Goal: Transaction & Acquisition: Purchase product/service

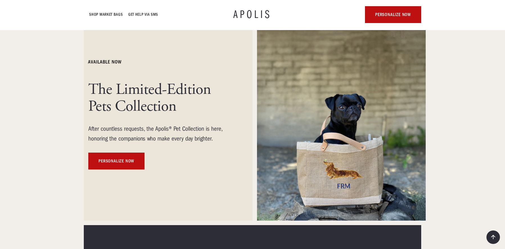
scroll to position [41, 0]
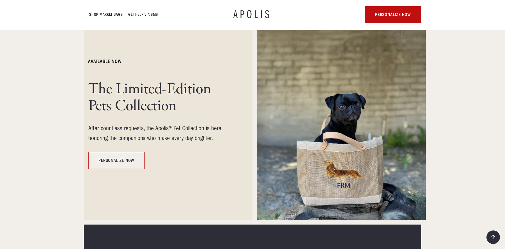
click at [113, 161] on link "personalize now" at bounding box center [116, 160] width 56 height 17
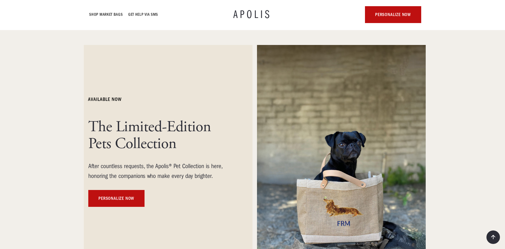
scroll to position [0, 0]
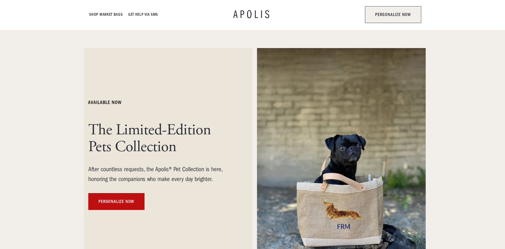
click at [402, 13] on link "personalize now" at bounding box center [393, 14] width 56 height 17
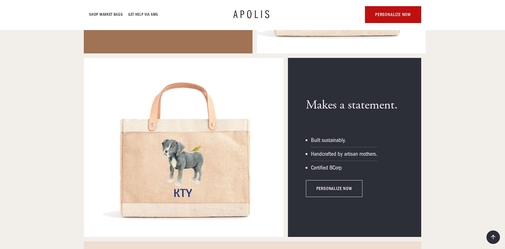
scroll to position [1026, 0]
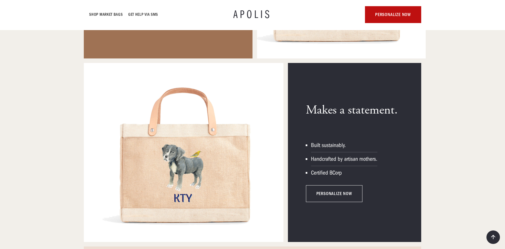
click at [323, 185] on link "personalize now" at bounding box center [334, 193] width 56 height 17
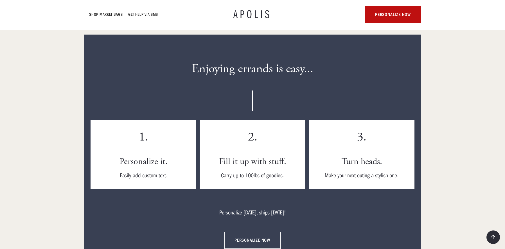
scroll to position [1429, 0]
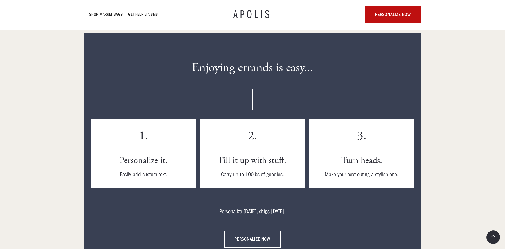
click at [247, 231] on link "personalize now" at bounding box center [252, 239] width 56 height 17
